Goal: Task Accomplishment & Management: Complete application form

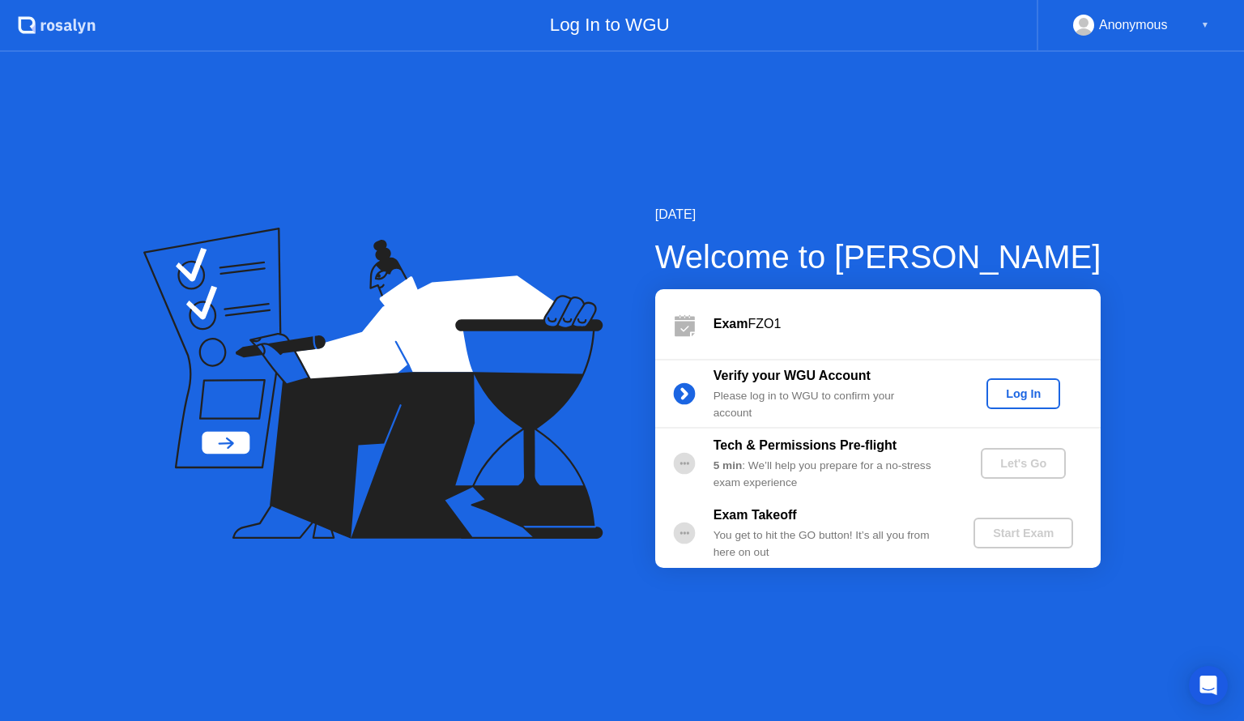
click at [1009, 396] on div "Log In" at bounding box center [1023, 393] width 61 height 13
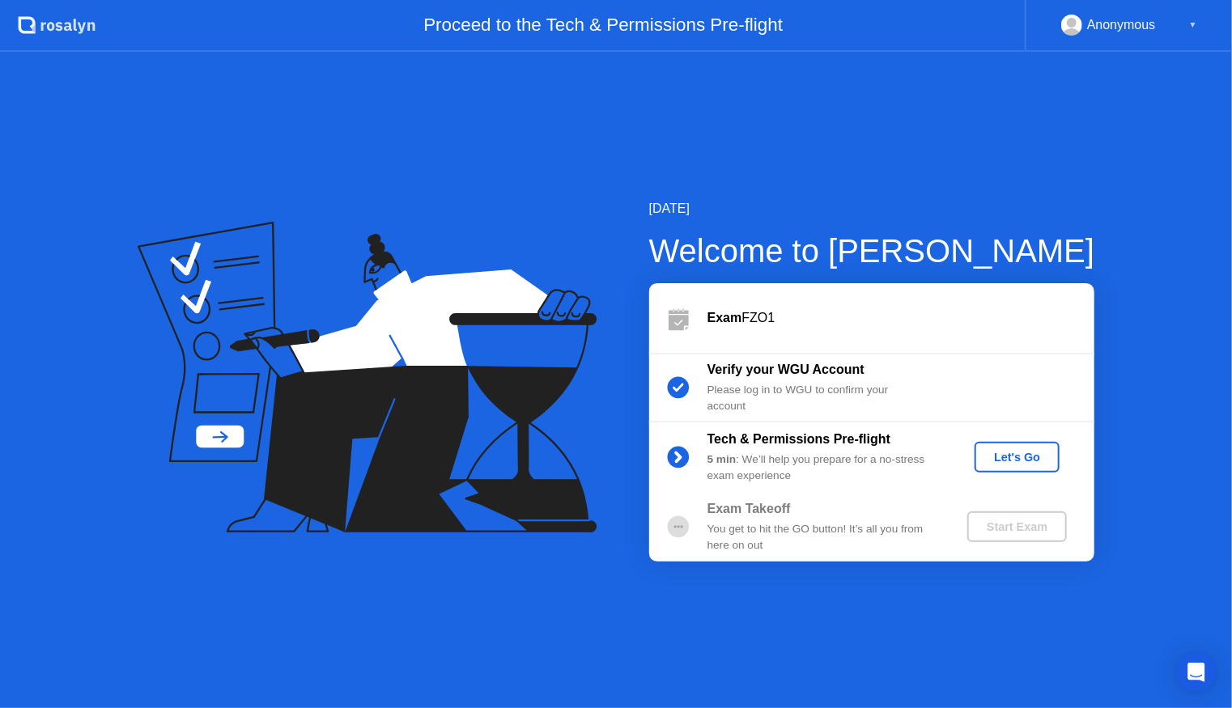
click at [1010, 455] on div "Let's Go" at bounding box center [1017, 457] width 72 height 13
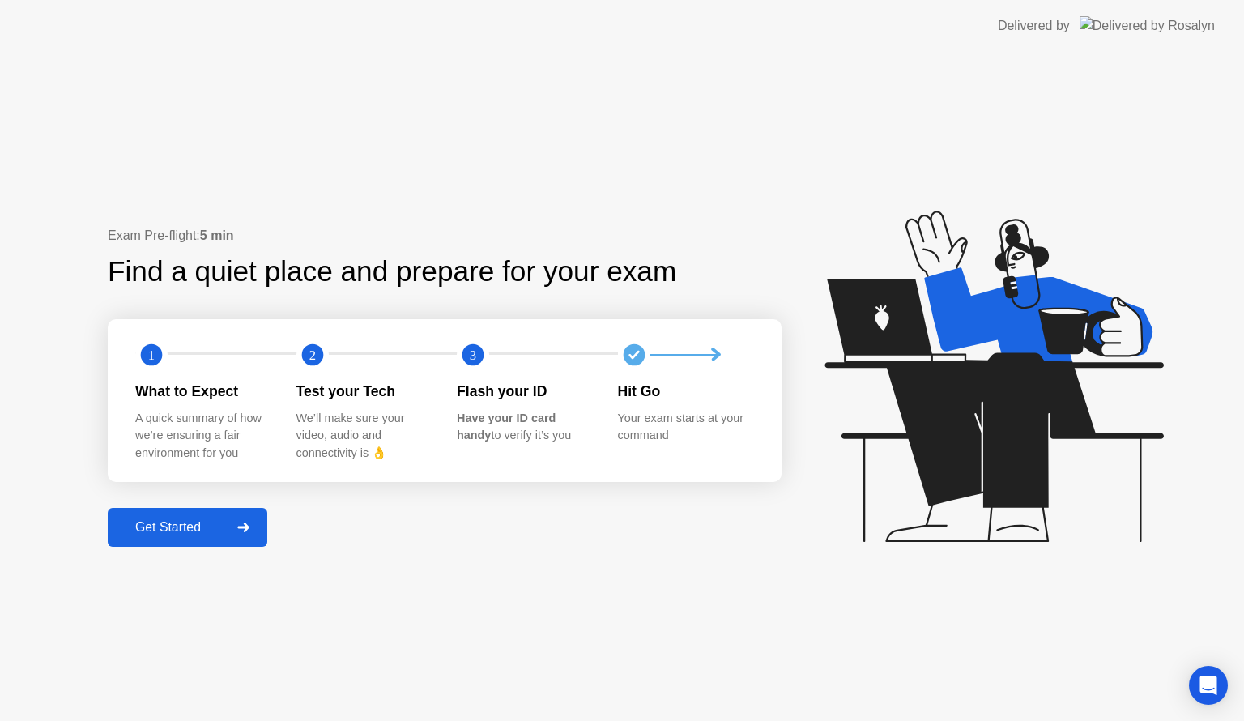
click at [191, 522] on div "Get Started" at bounding box center [168, 527] width 111 height 15
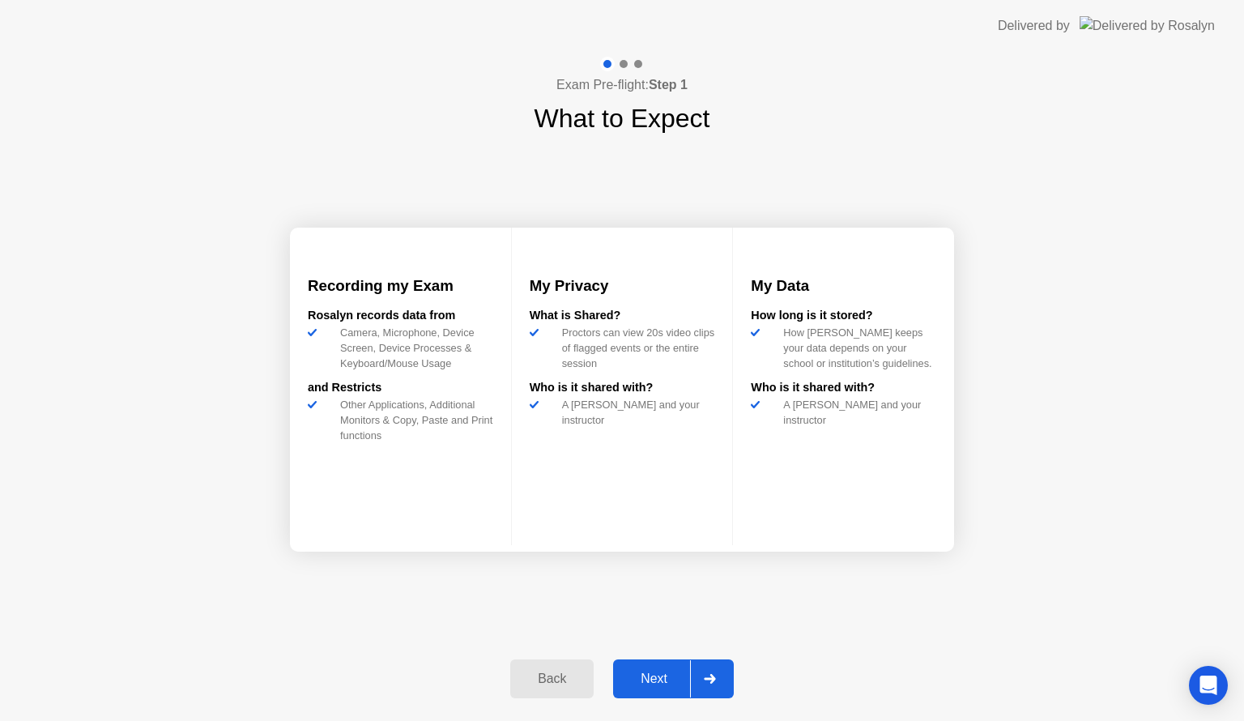
click at [658, 681] on div "Next" at bounding box center [654, 678] width 72 height 15
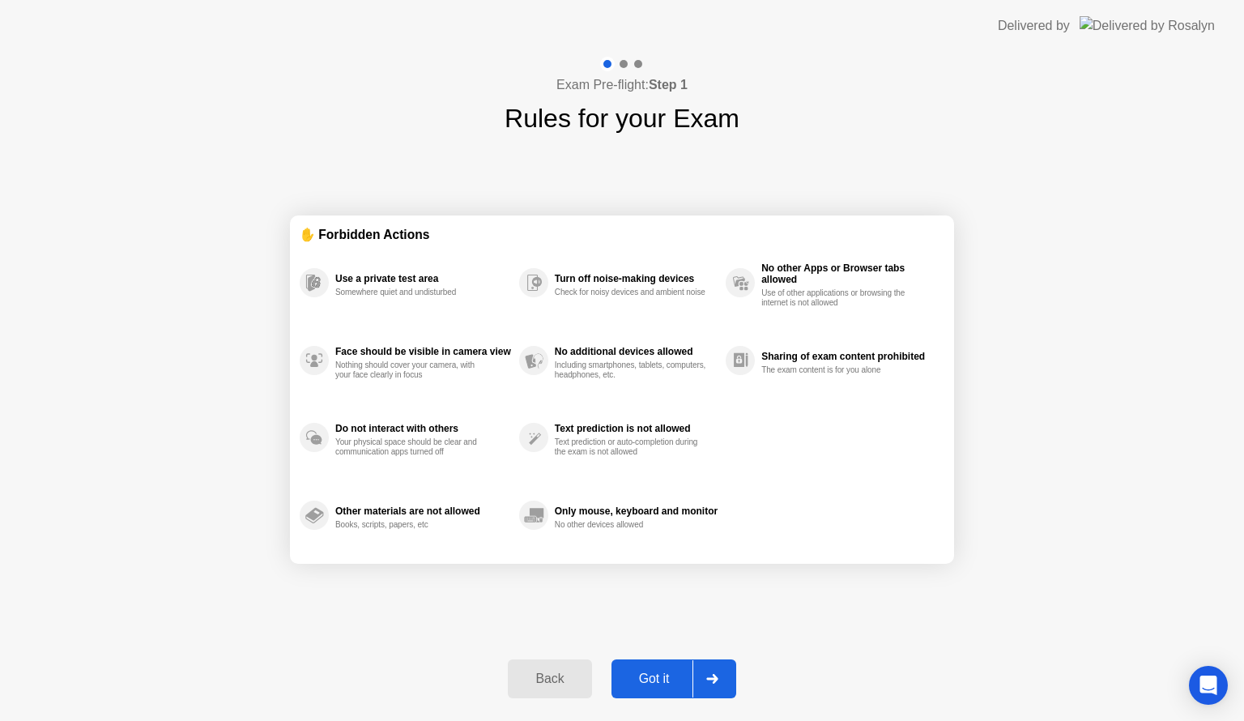
click at [654, 678] on div "Got it" at bounding box center [654, 678] width 76 height 15
select select "**********"
select select "*******"
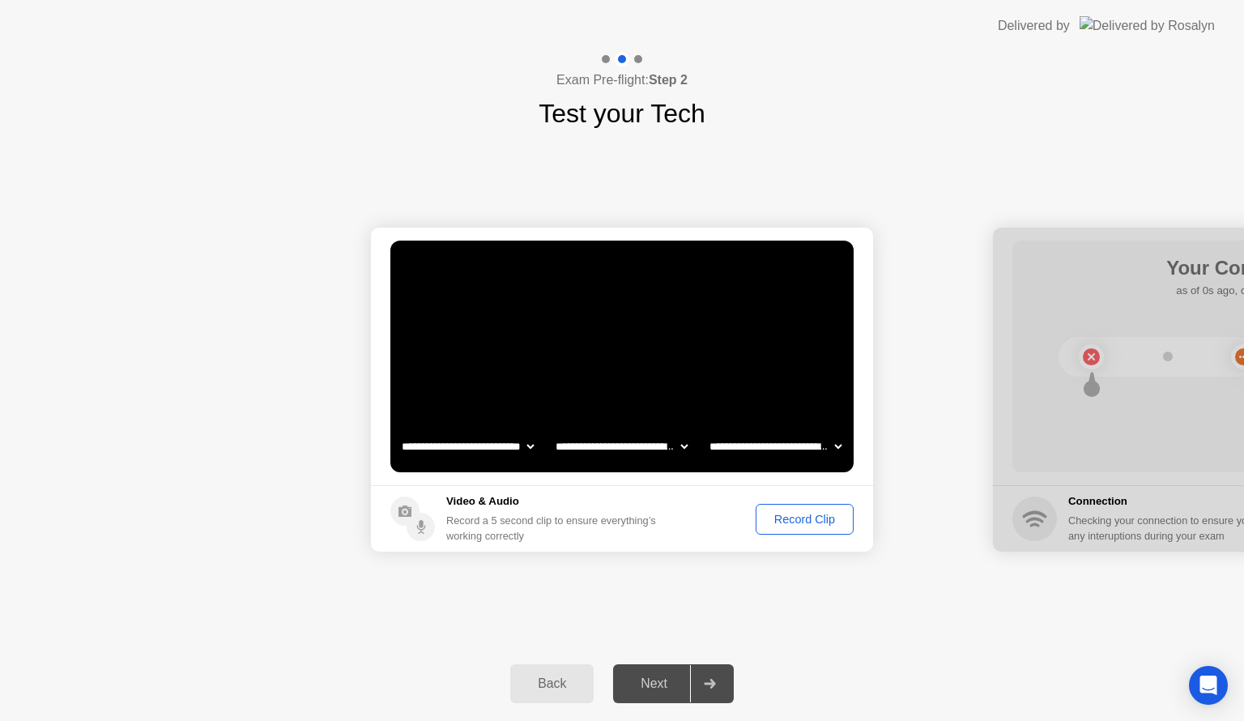
click at [798, 512] on div "Record Clip" at bounding box center [804, 518] width 87 height 13
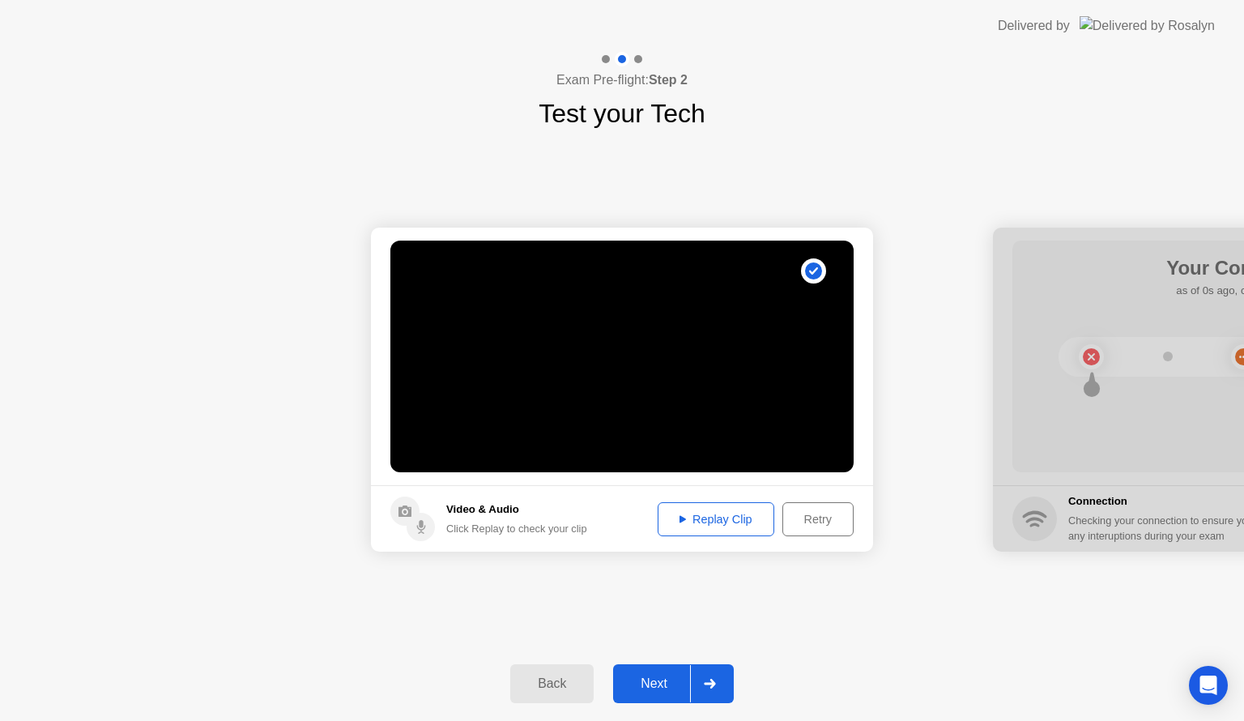
click at [716, 530] on button "Replay Clip" at bounding box center [715, 519] width 117 height 34
click at [657, 678] on div "Next" at bounding box center [654, 683] width 72 height 15
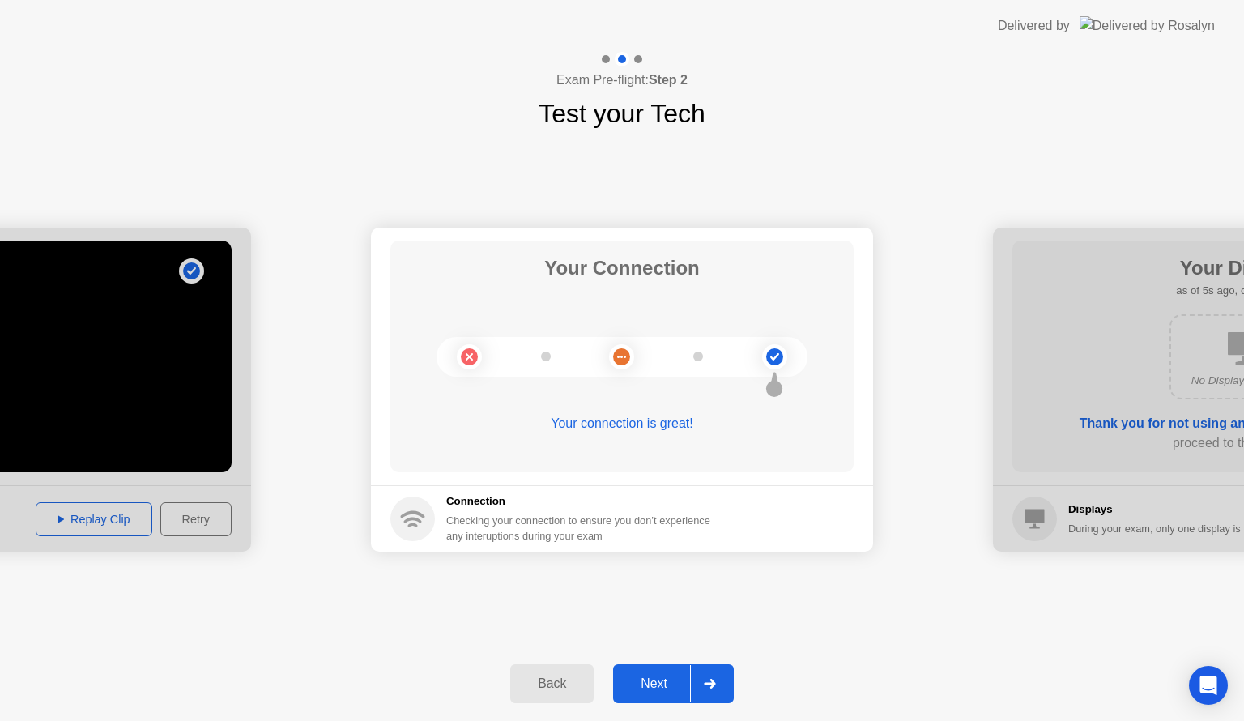
click at [667, 682] on div "Next" at bounding box center [654, 683] width 72 height 15
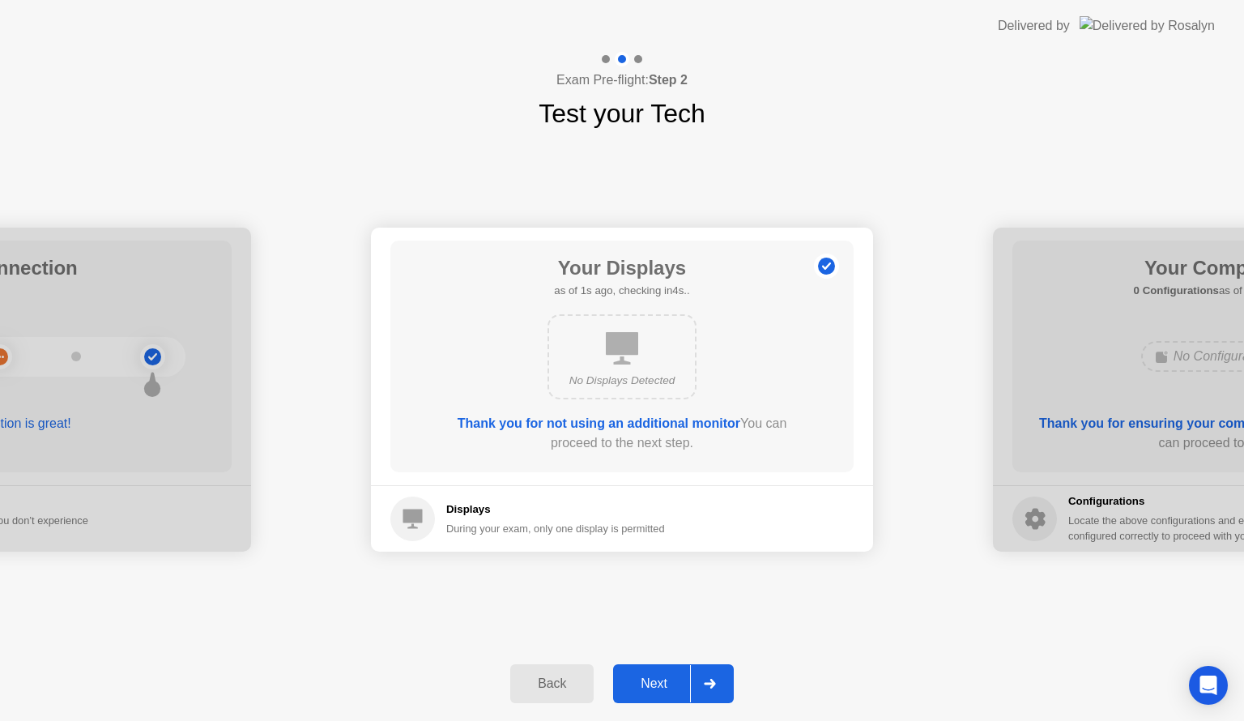
click at [667, 682] on div "Next" at bounding box center [654, 683] width 72 height 15
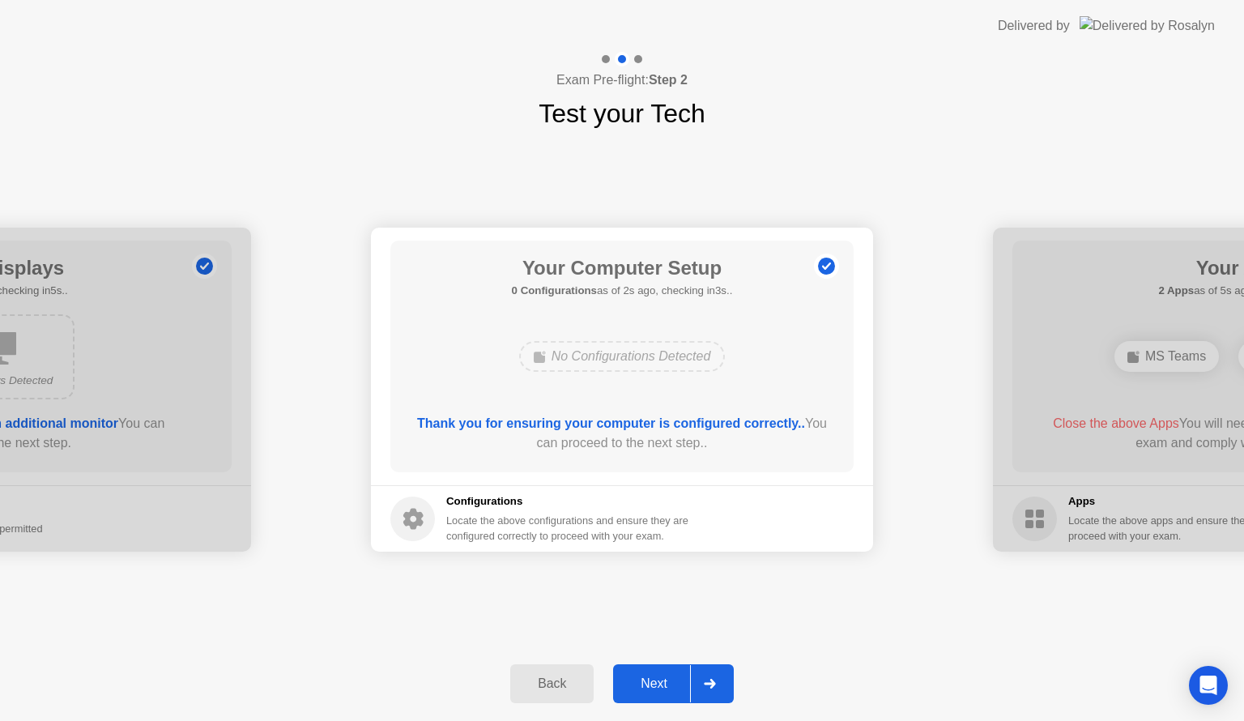
click at [667, 682] on div "Next" at bounding box center [654, 683] width 72 height 15
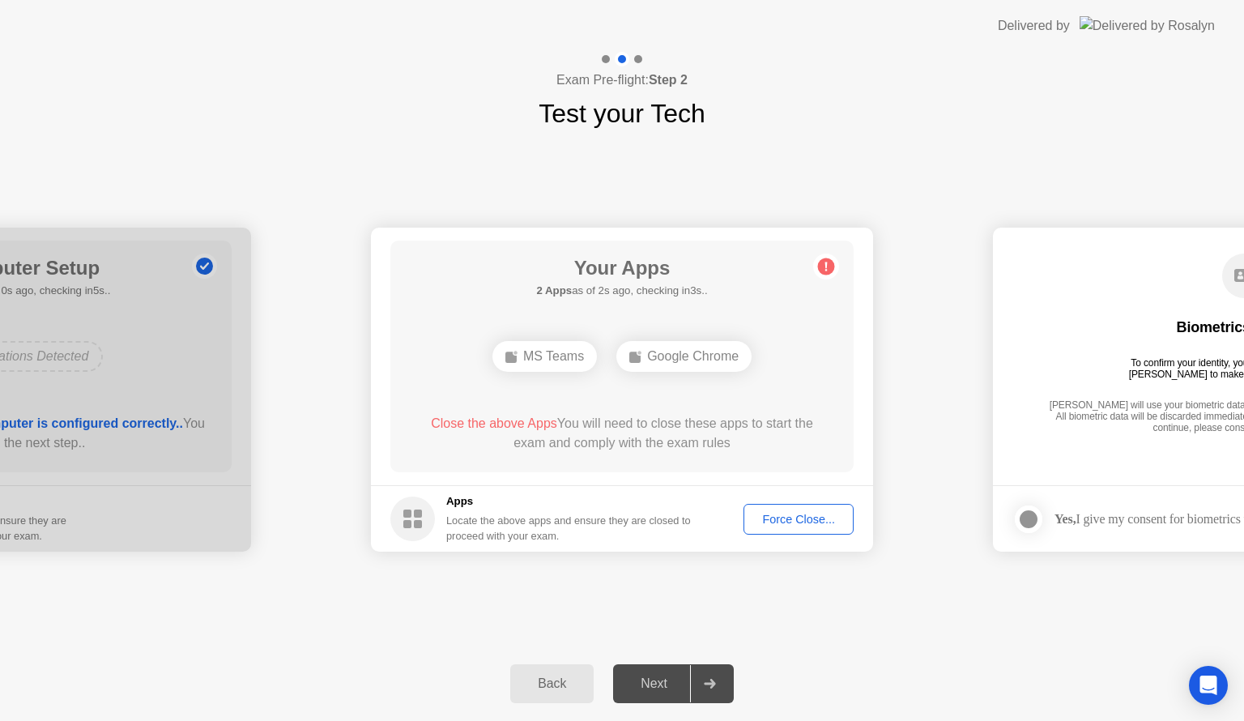
click at [800, 515] on div "Force Close..." at bounding box center [798, 518] width 99 height 13
click at [793, 523] on div "Force Close..." at bounding box center [798, 518] width 99 height 13
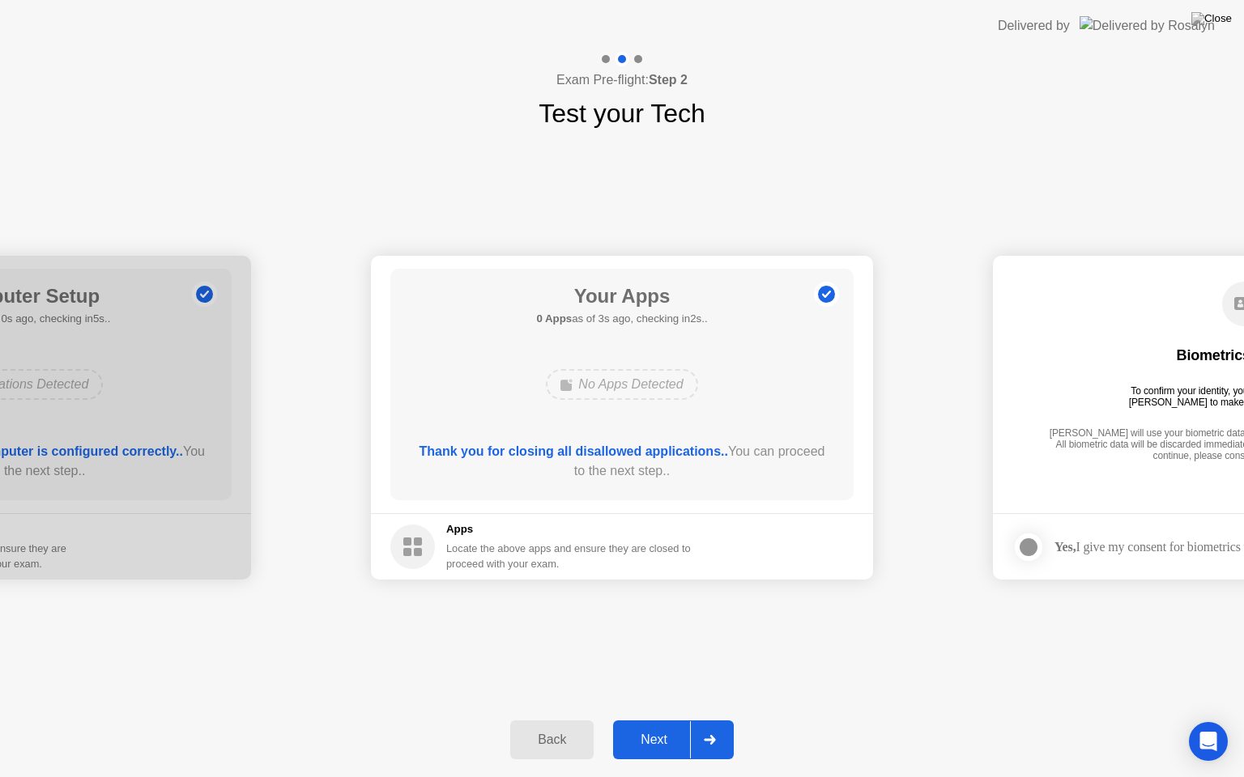
click at [655, 720] on div "Next" at bounding box center [654, 740] width 72 height 15
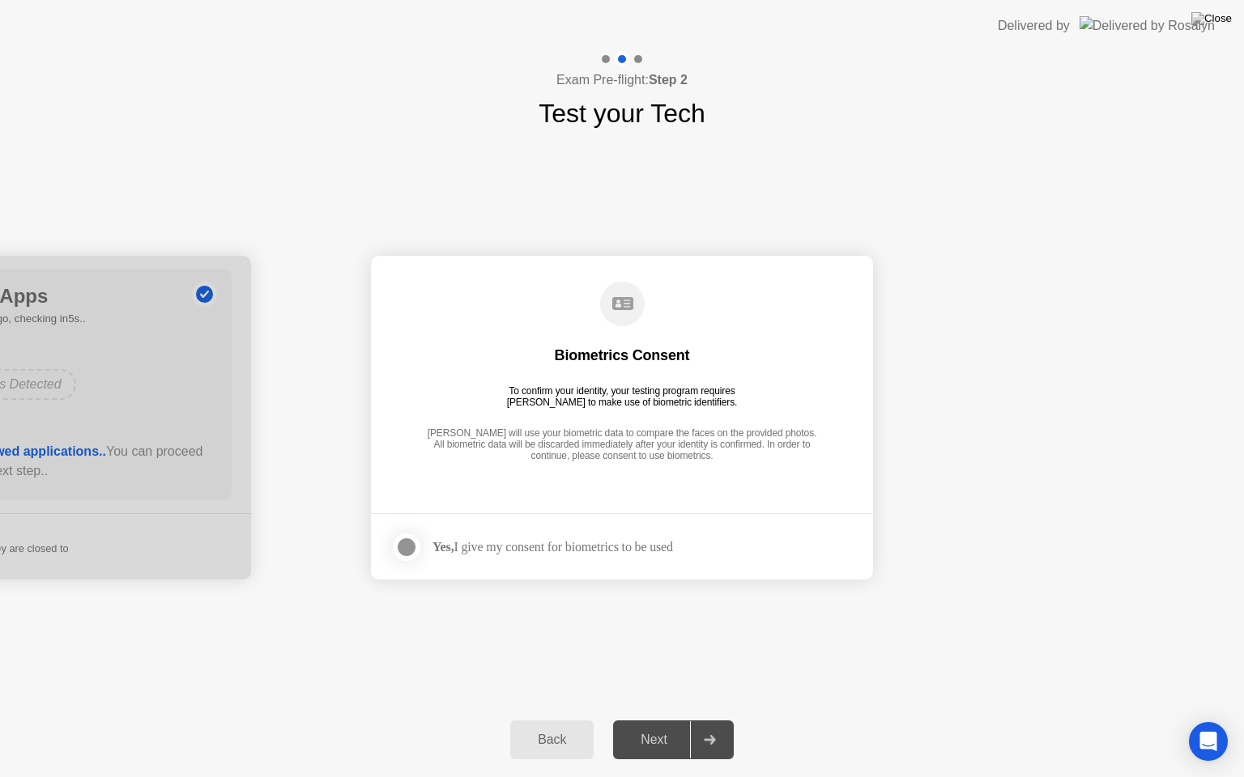
click at [653, 720] on div "Next" at bounding box center [654, 740] width 72 height 15
click at [426, 548] on label at bounding box center [411, 547] width 42 height 32
click at [670, 720] on div "Next" at bounding box center [654, 740] width 72 height 15
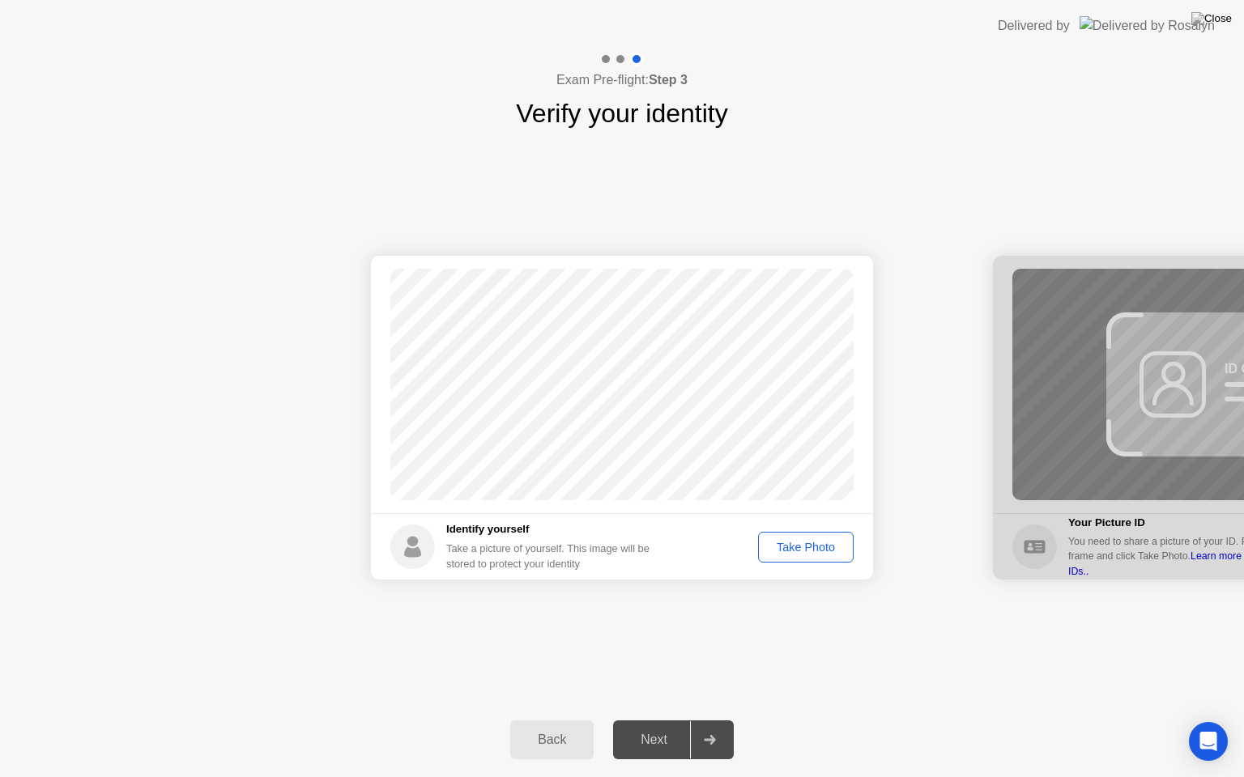
click at [795, 551] on div "Take Photo" at bounding box center [805, 547] width 84 height 13
click at [658, 720] on div "Next" at bounding box center [654, 740] width 72 height 15
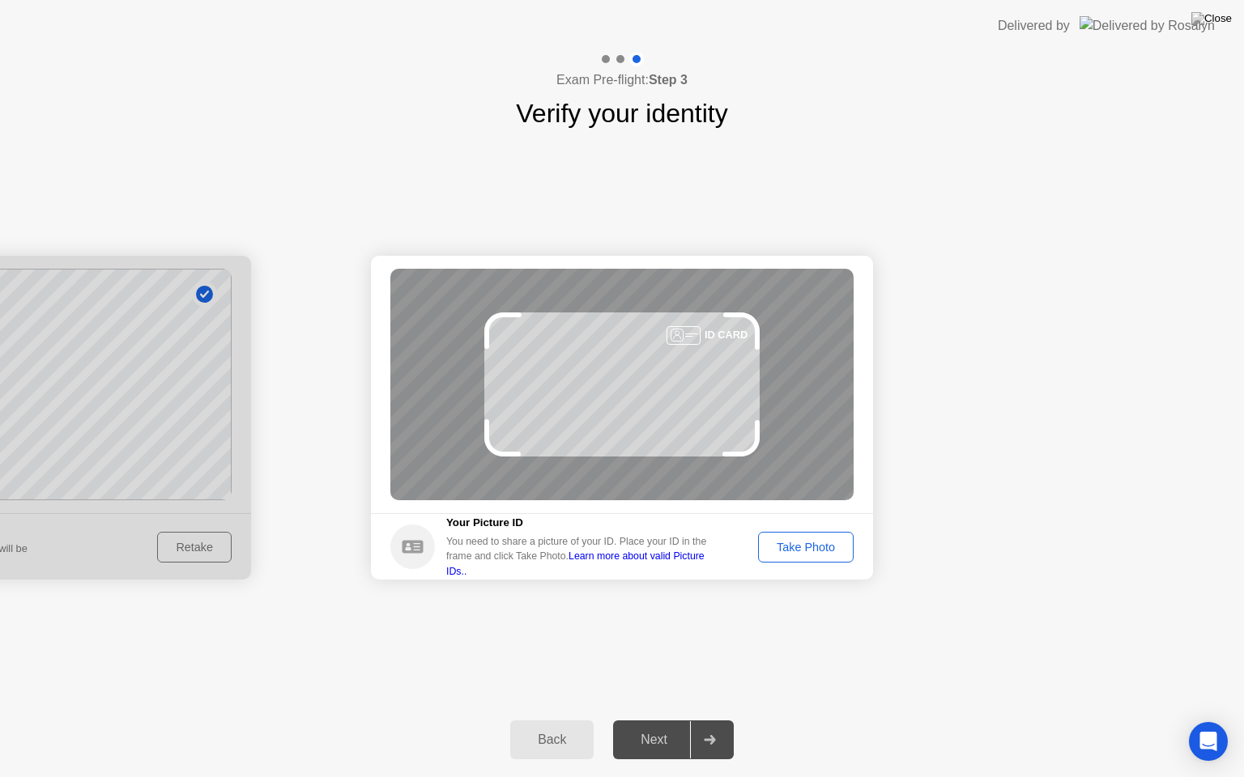
click at [806, 548] on div "Take Photo" at bounding box center [805, 547] width 84 height 13
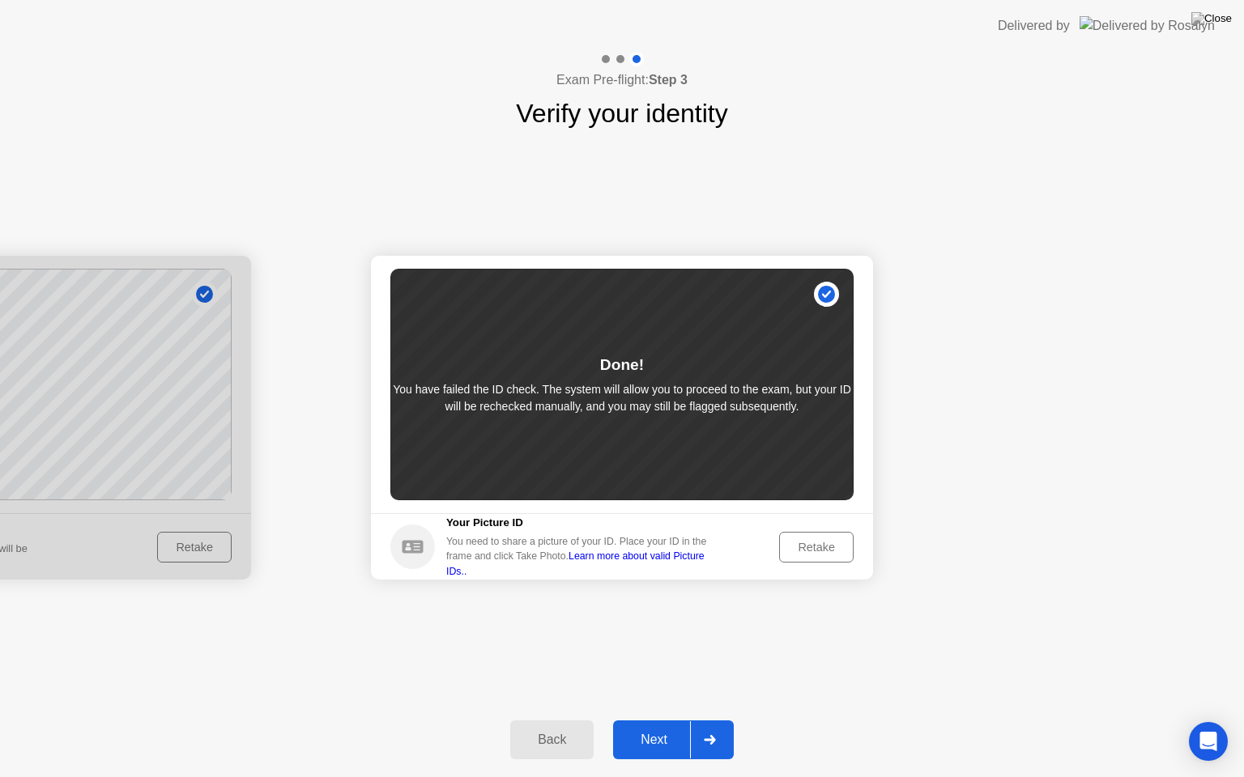
click at [809, 546] on div "Retake" at bounding box center [816, 547] width 63 height 13
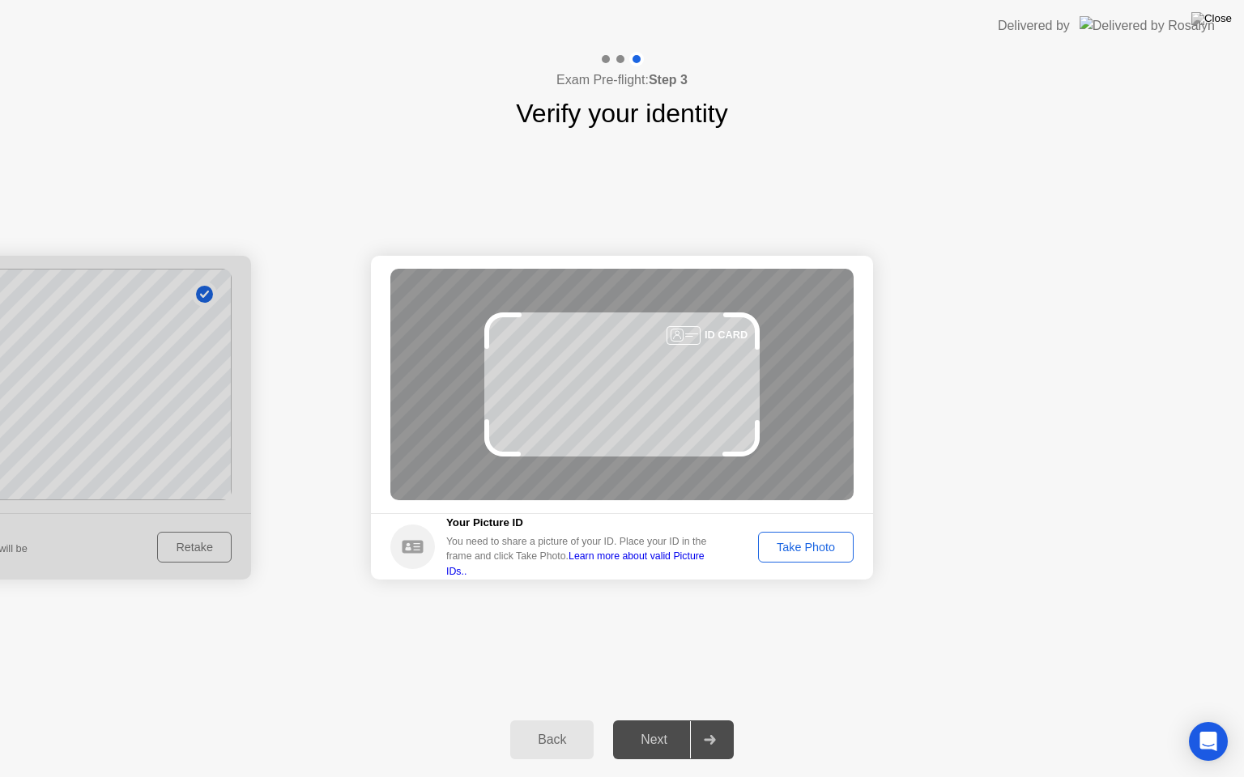
click at [821, 544] on div "Take Photo" at bounding box center [805, 547] width 84 height 13
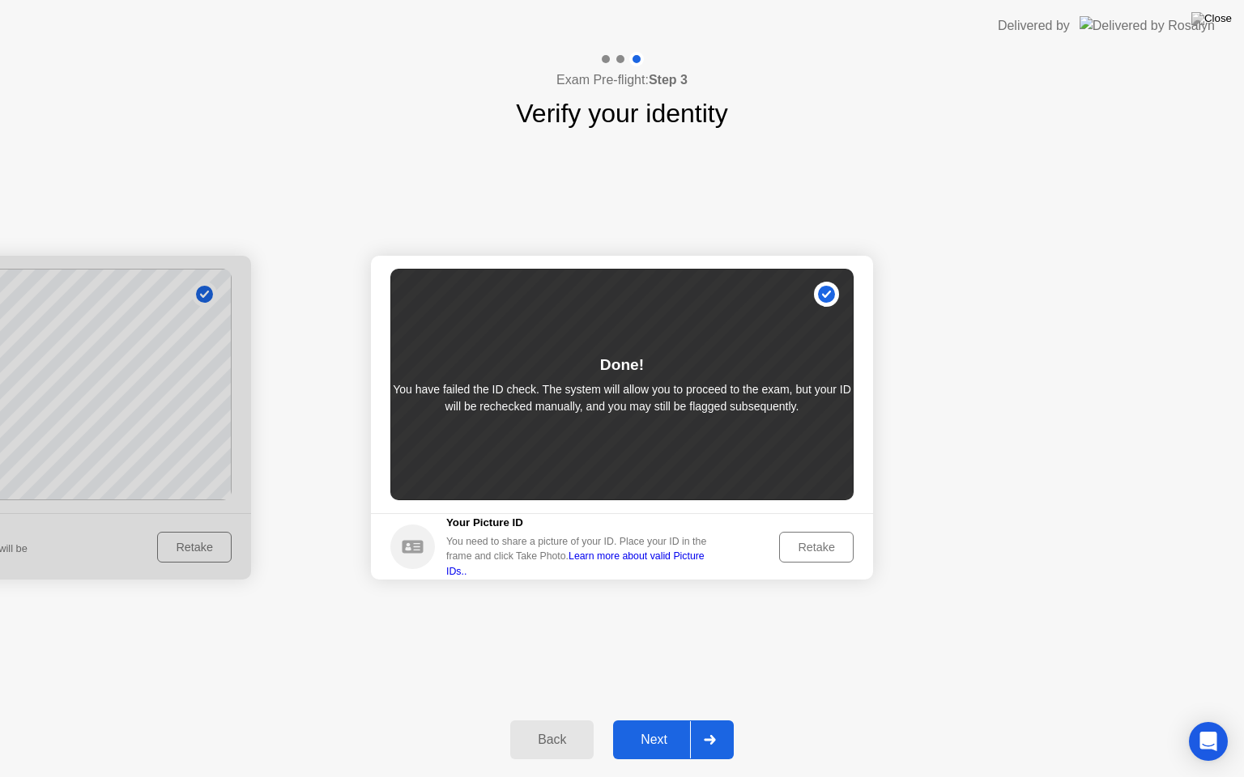
click at [657, 720] on div "Next" at bounding box center [654, 740] width 72 height 15
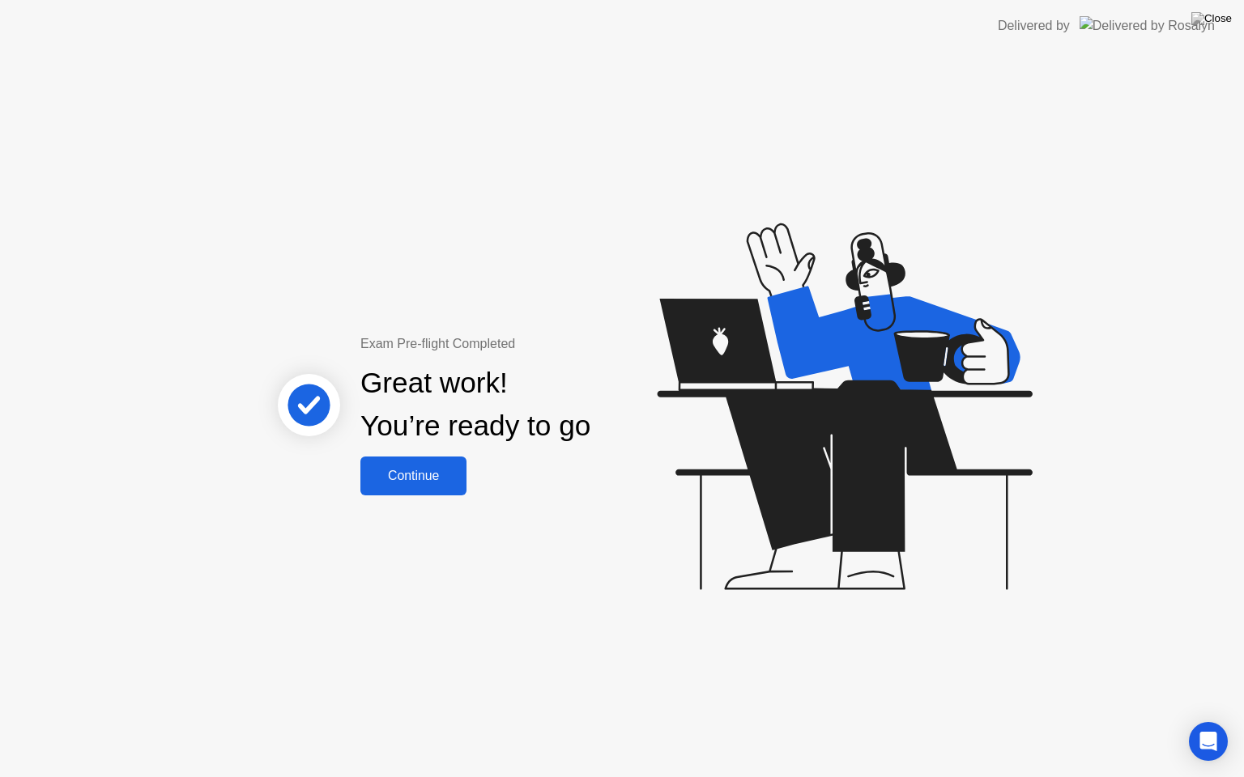
click at [424, 477] on div "Continue" at bounding box center [413, 476] width 96 height 15
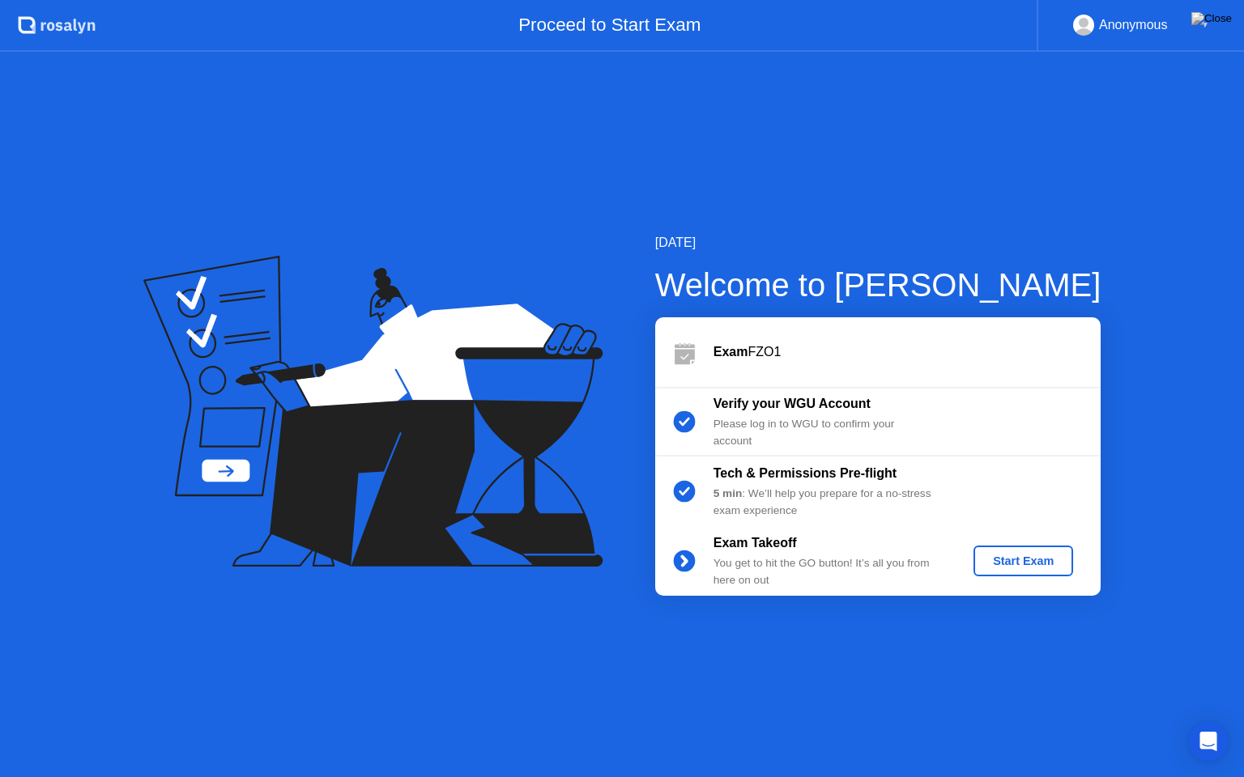
click at [1004, 563] on div "Start Exam" at bounding box center [1023, 561] width 87 height 13
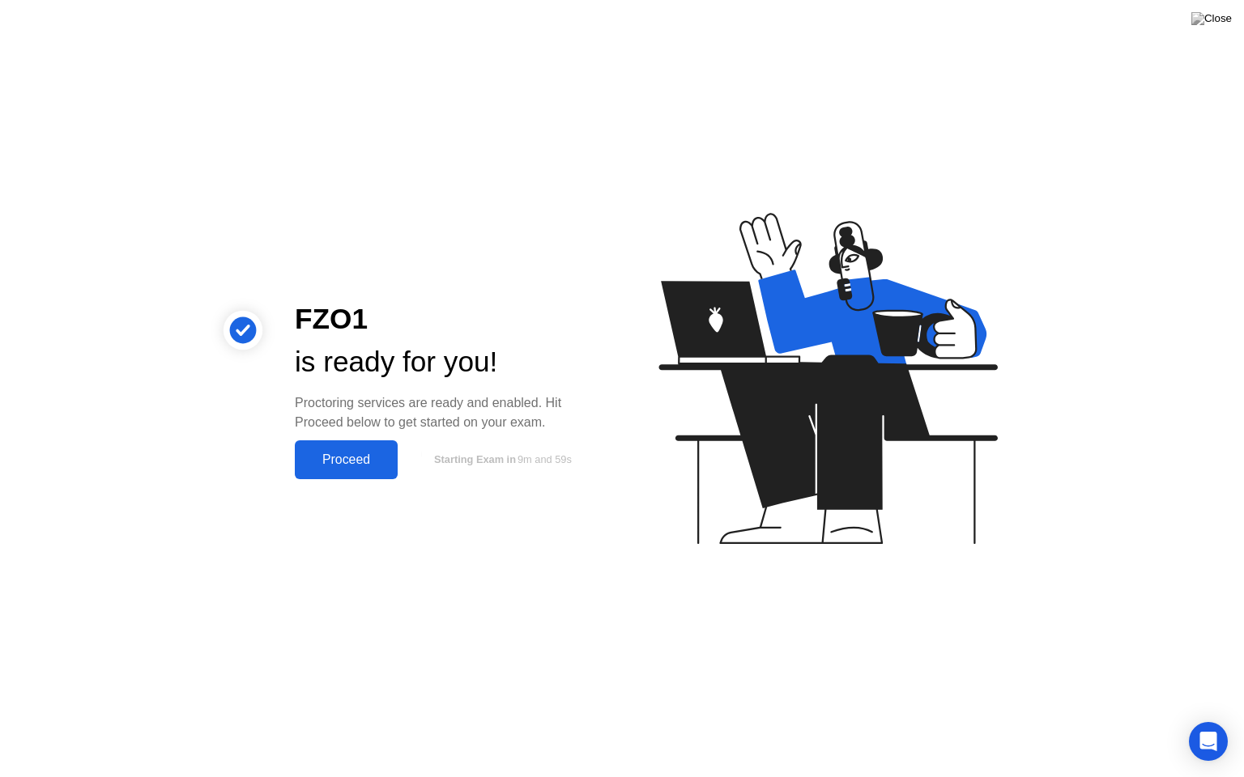
click at [359, 461] on div "Proceed" at bounding box center [346, 460] width 93 height 15
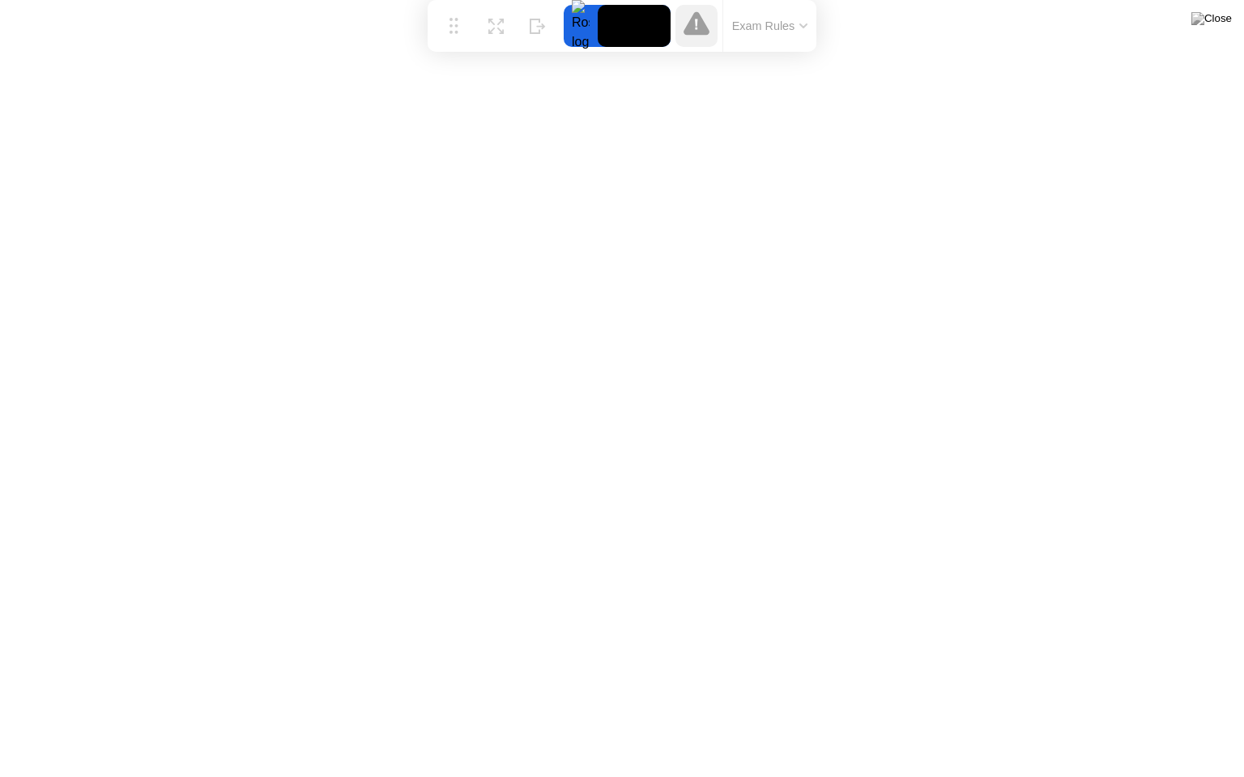
click at [768, 24] on button "Exam Rules" at bounding box center [770, 26] width 86 height 15
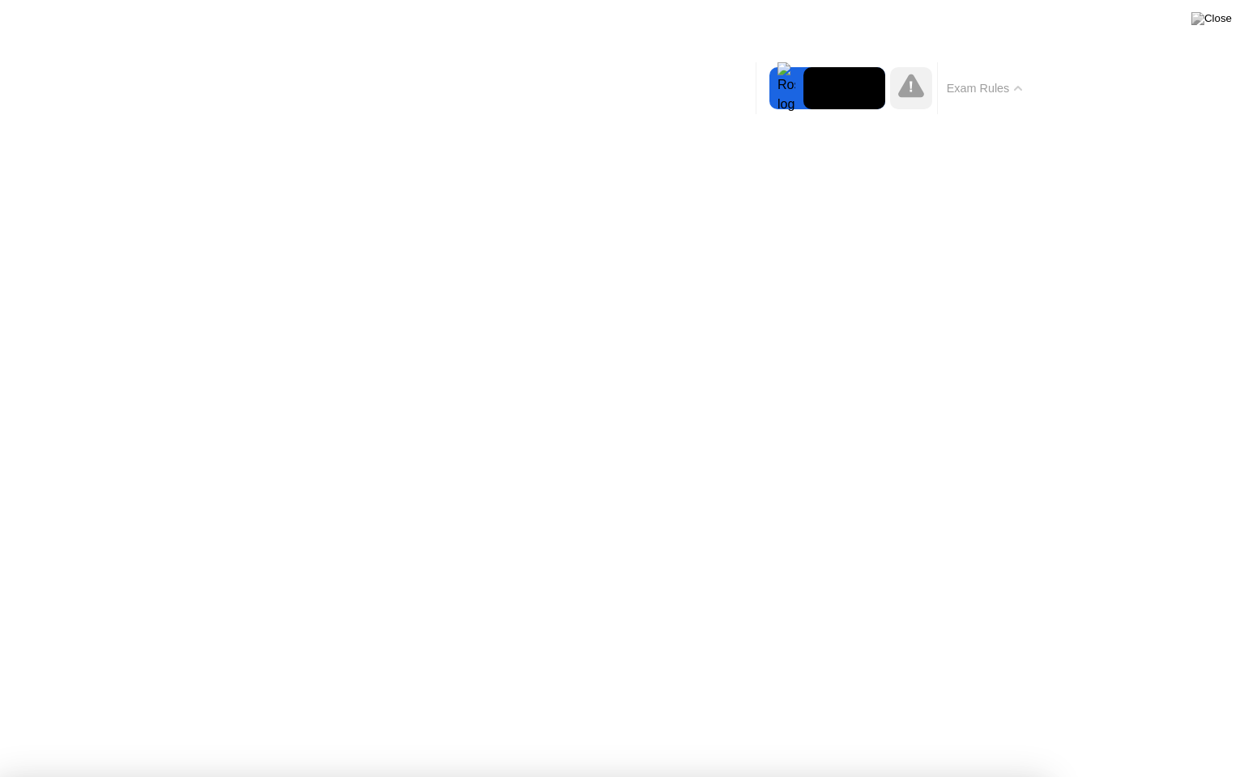
click at [1019, 87] on icon at bounding box center [1017, 88] width 6 height 3
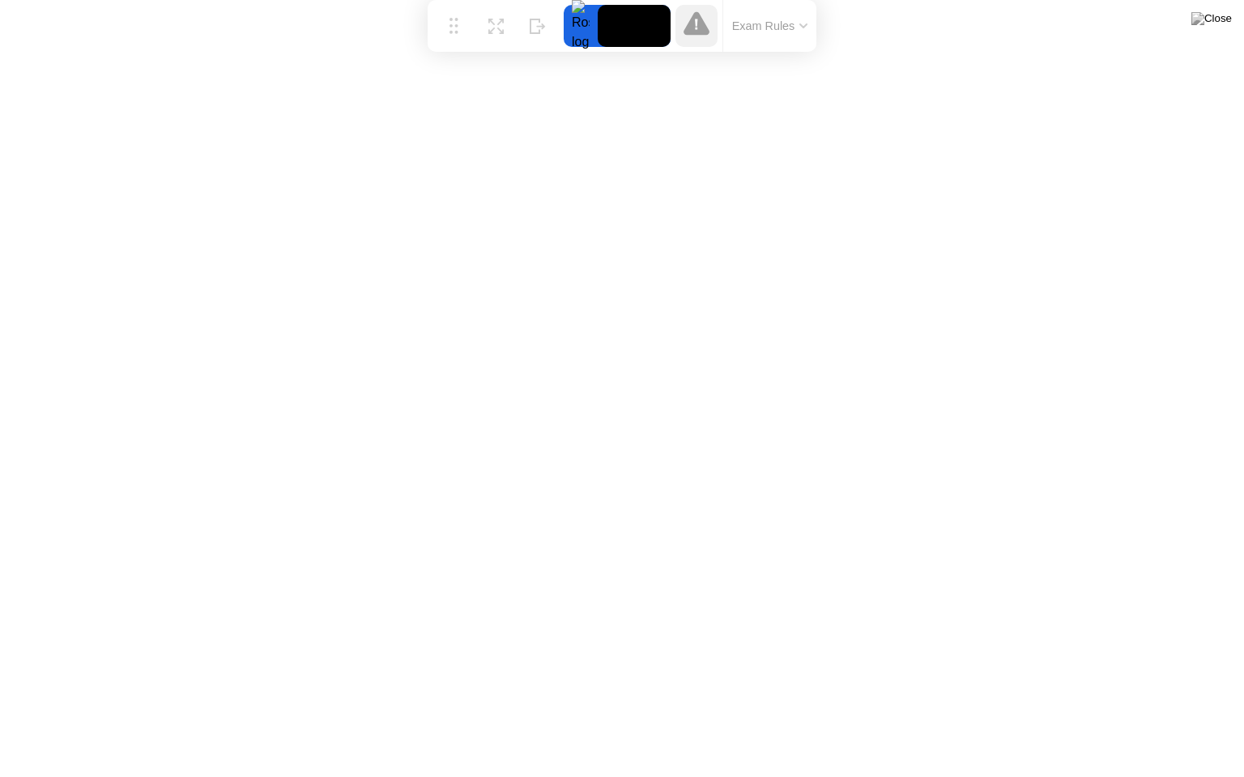
click at [698, 28] on icon at bounding box center [696, 22] width 26 height 23
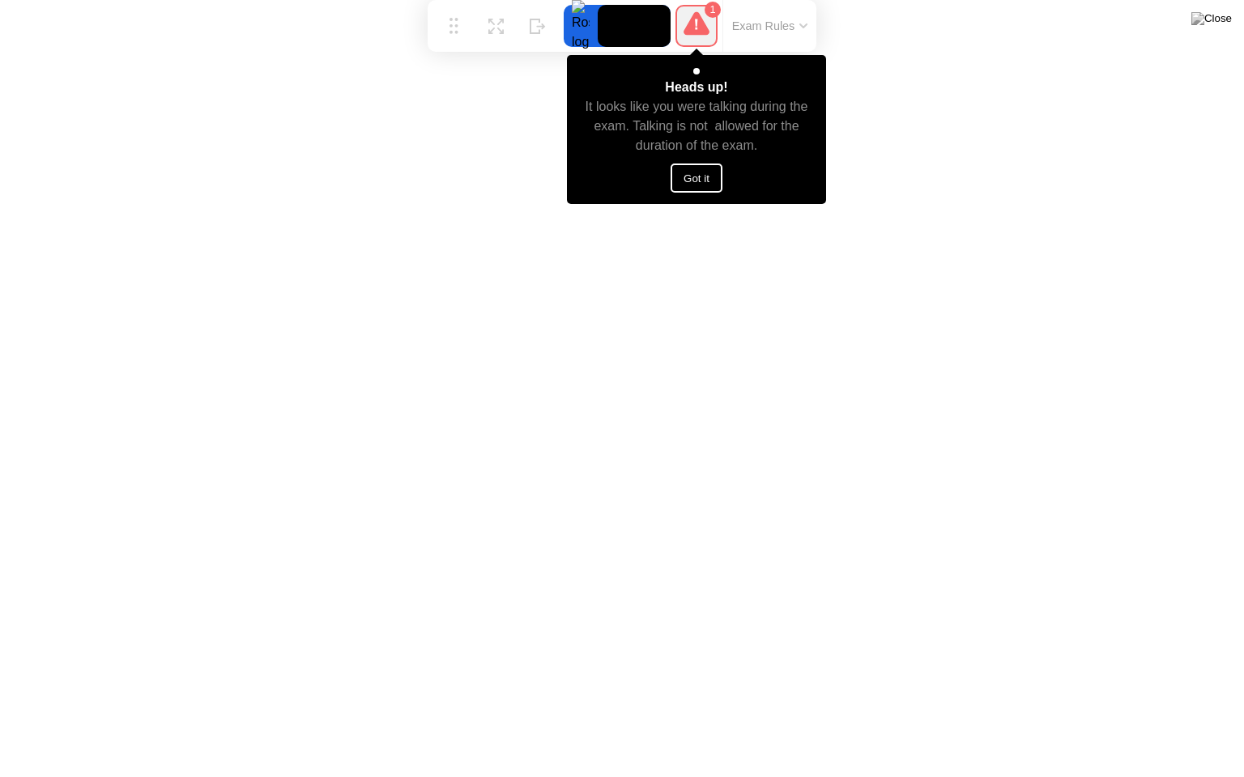
click at [695, 172] on button "Got it" at bounding box center [696, 178] width 52 height 29
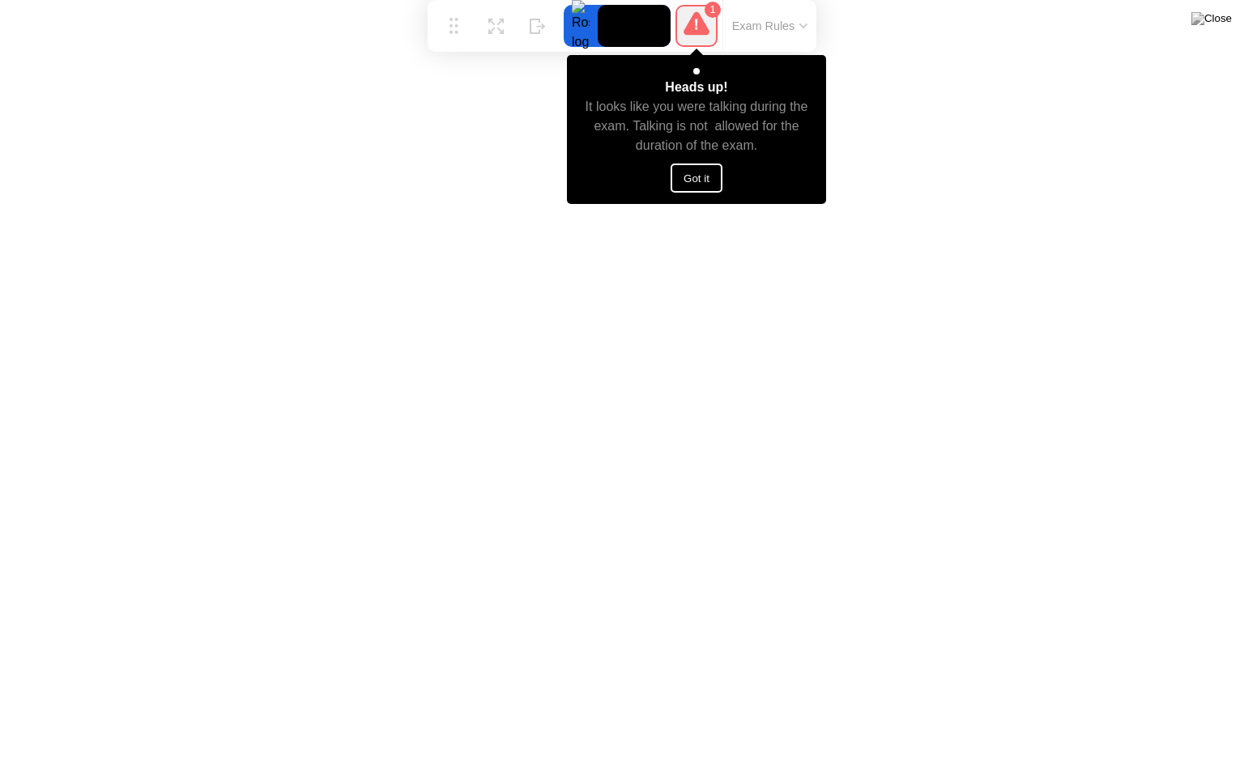
click at [697, 168] on button "Got it" at bounding box center [696, 178] width 52 height 29
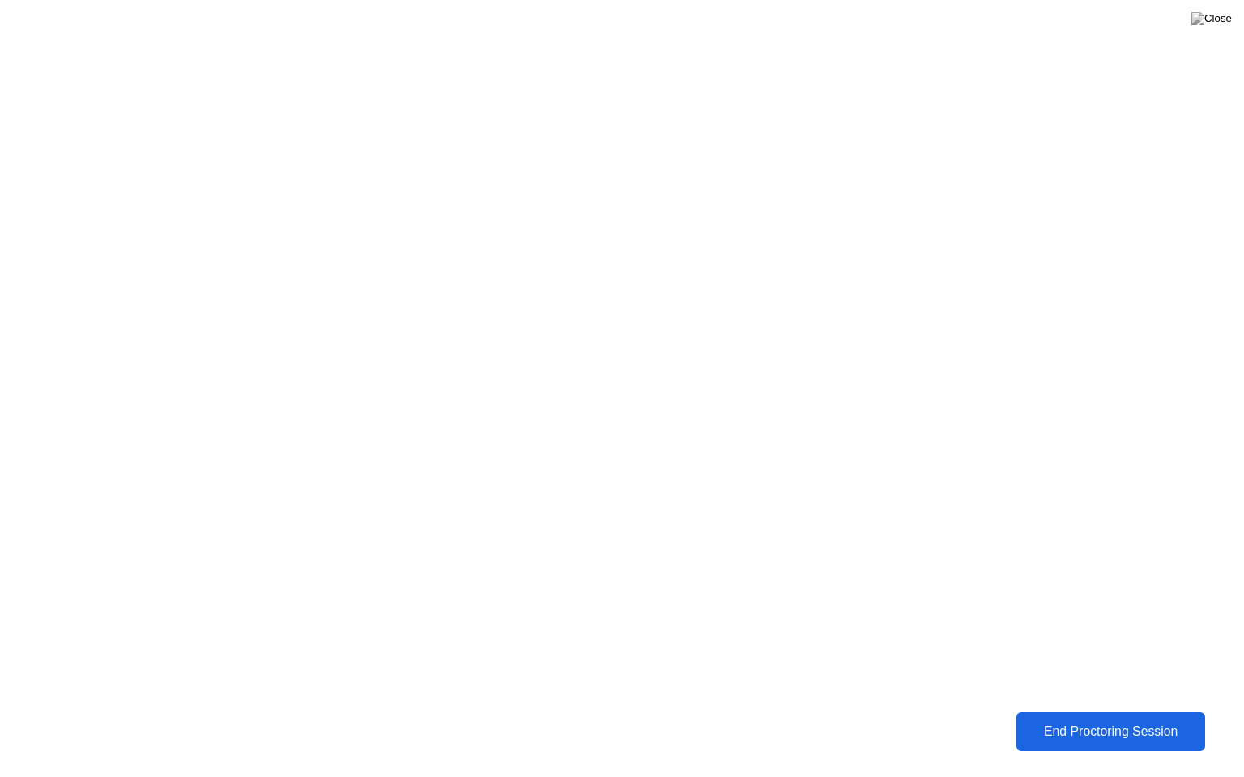
click at [1075, 720] on div "End Proctoring Session" at bounding box center [1110, 732] width 194 height 16
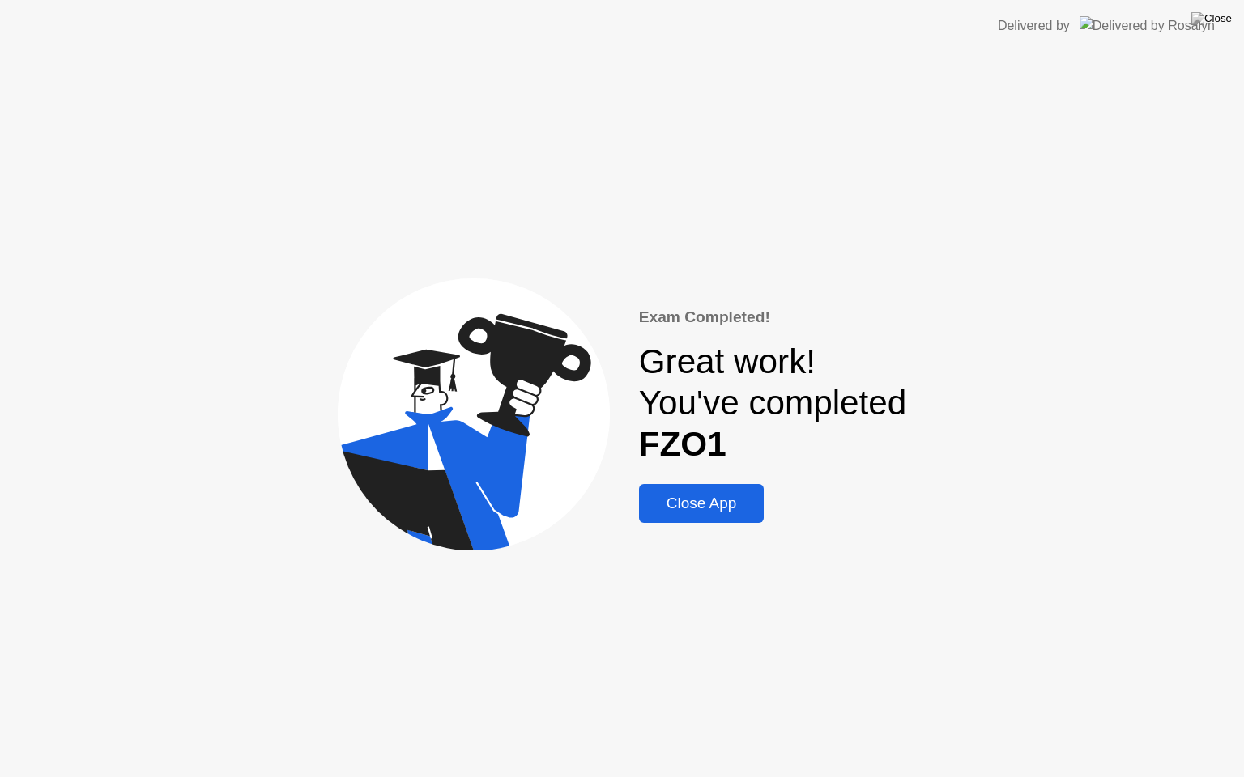
click at [705, 501] on div "Close App" at bounding box center [702, 504] width 116 height 18
